Goal: Navigation & Orientation: Find specific page/section

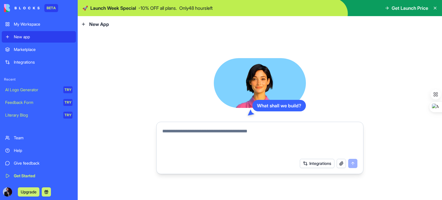
click at [435, 7] on icon at bounding box center [435, 8] width 5 height 5
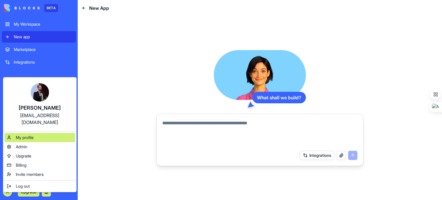
click at [33, 135] on span "My profile" at bounding box center [25, 138] width 18 height 6
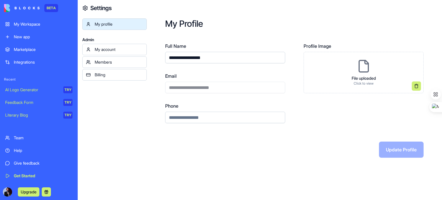
click at [106, 49] on div "My account" at bounding box center [119, 50] width 48 height 6
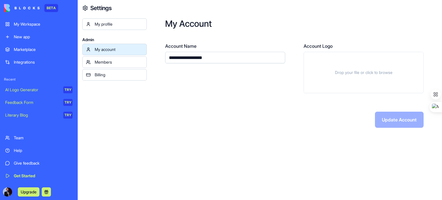
click at [105, 24] on div "My profile" at bounding box center [119, 24] width 48 height 6
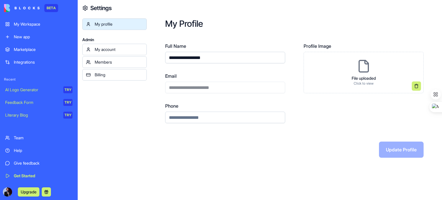
click at [109, 64] on div "Members" at bounding box center [119, 62] width 48 height 6
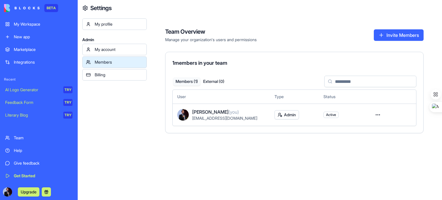
click at [113, 74] on div "Billing" at bounding box center [119, 75] width 48 height 6
click at [94, 73] on link "Billing" at bounding box center [114, 75] width 64 height 12
click at [104, 62] on div "Members" at bounding box center [119, 62] width 48 height 6
click at [104, 51] on div "My account" at bounding box center [119, 50] width 48 height 6
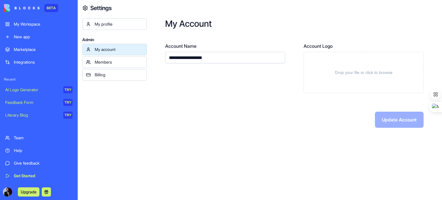
click at [104, 25] on div "My profile" at bounding box center [119, 24] width 48 height 6
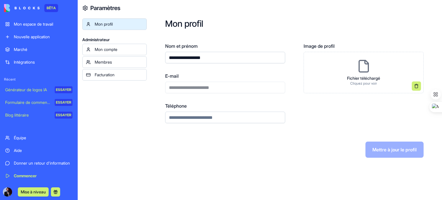
click at [40, 26] on font "Mon espace de travail" at bounding box center [33, 24] width 39 height 5
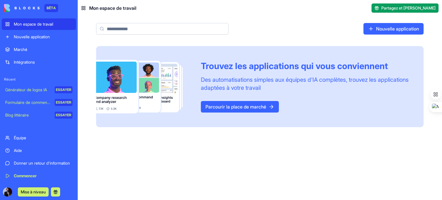
click at [229, 107] on font "Parcourir la place de marché" at bounding box center [235, 107] width 61 height 6
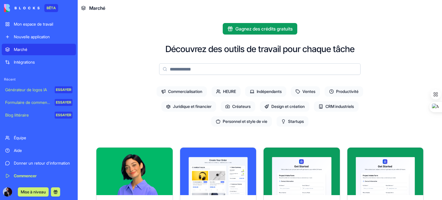
click at [185, 93] on font "Commercialisation" at bounding box center [185, 91] width 34 height 5
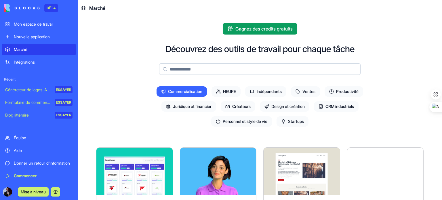
click at [313, 94] on font "Ventes" at bounding box center [308, 92] width 13 height 6
